Goal: Navigation & Orientation: Find specific page/section

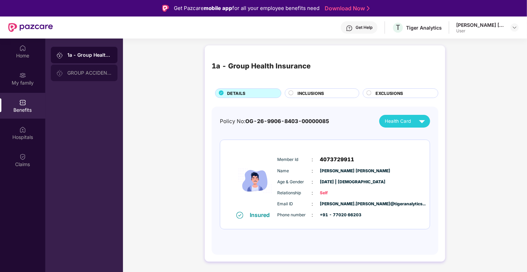
click at [83, 71] on div "GROUP ACCIDENTAL INSURANCE" at bounding box center [89, 72] width 45 height 5
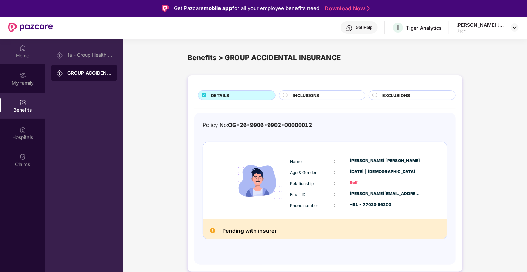
click at [32, 50] on div "Home" at bounding box center [22, 51] width 45 height 26
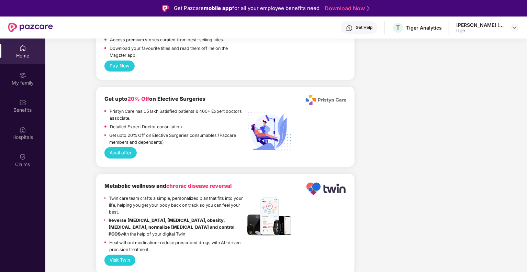
scroll to position [1370, 0]
